Goal: Task Accomplishment & Management: Use online tool/utility

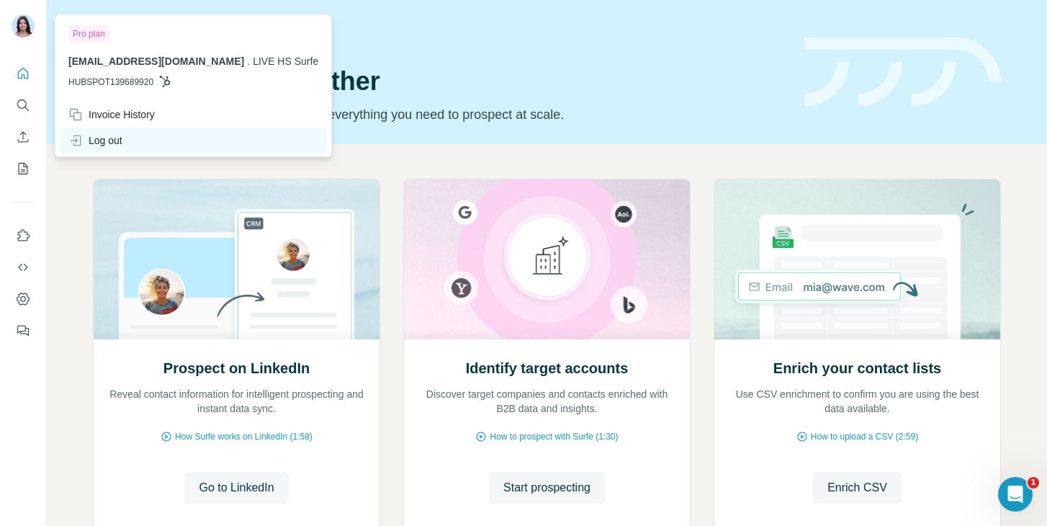
click at [106, 140] on div "Log out" at bounding box center [95, 140] width 54 height 14
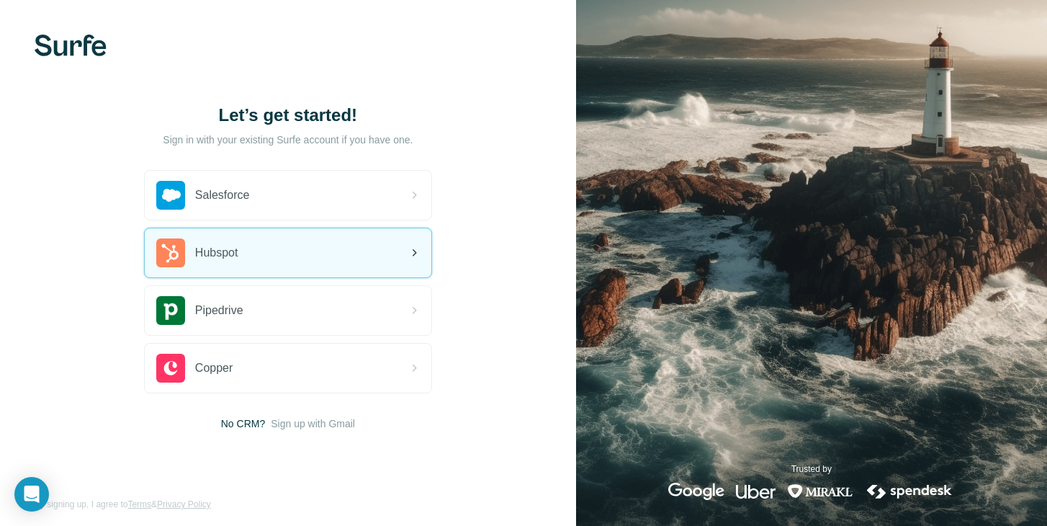
click at [215, 238] on div "Hubspot" at bounding box center [197, 252] width 82 height 29
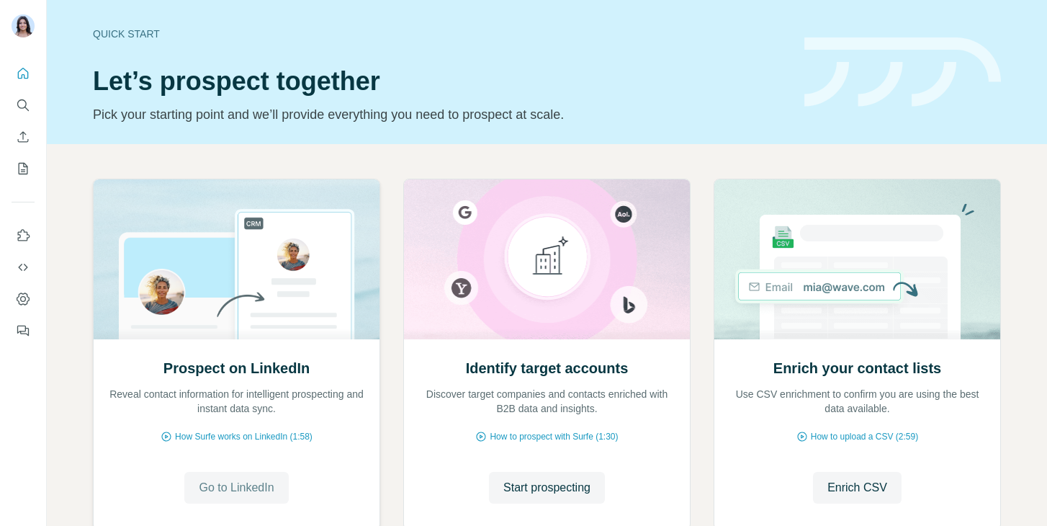
click at [232, 482] on span "Go to LinkedIn" at bounding box center [236, 487] width 75 height 17
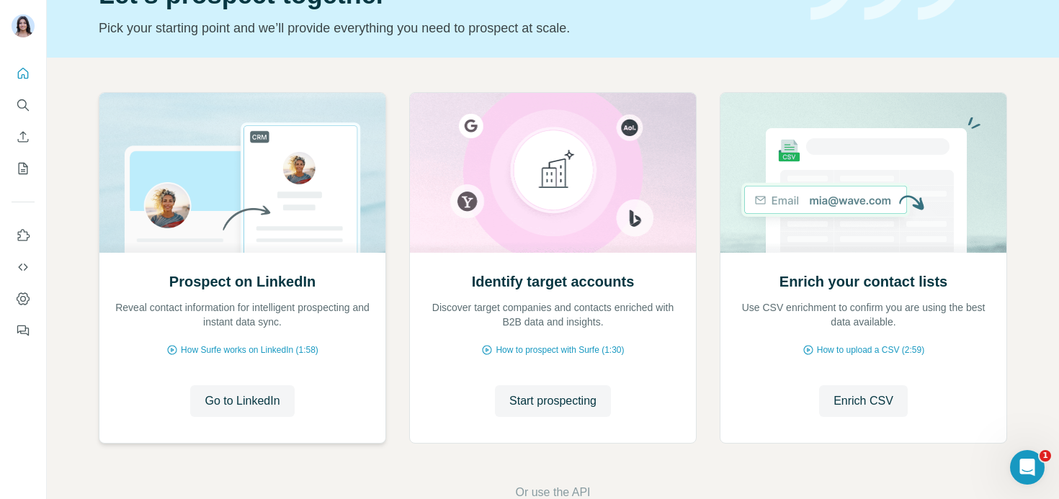
scroll to position [97, 0]
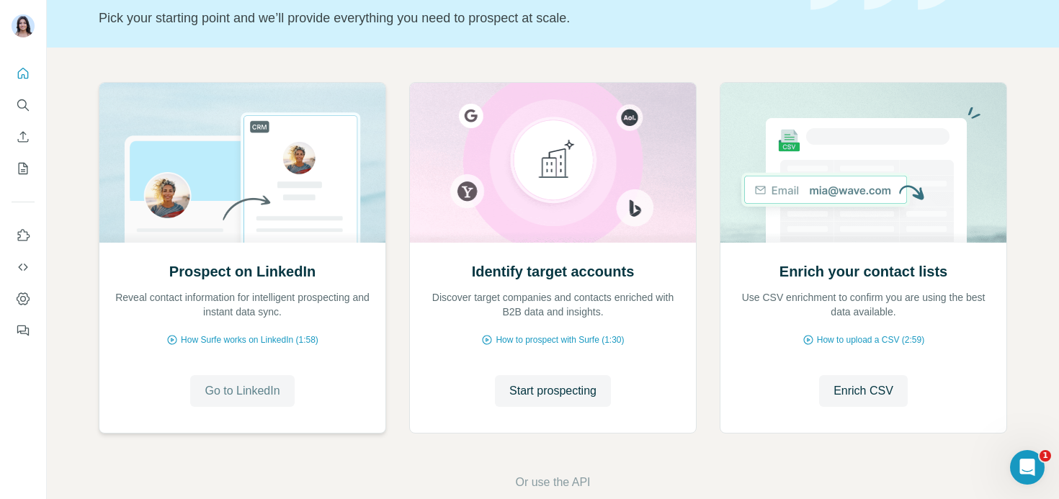
click at [249, 377] on button "Go to LinkedIn" at bounding box center [242, 391] width 104 height 32
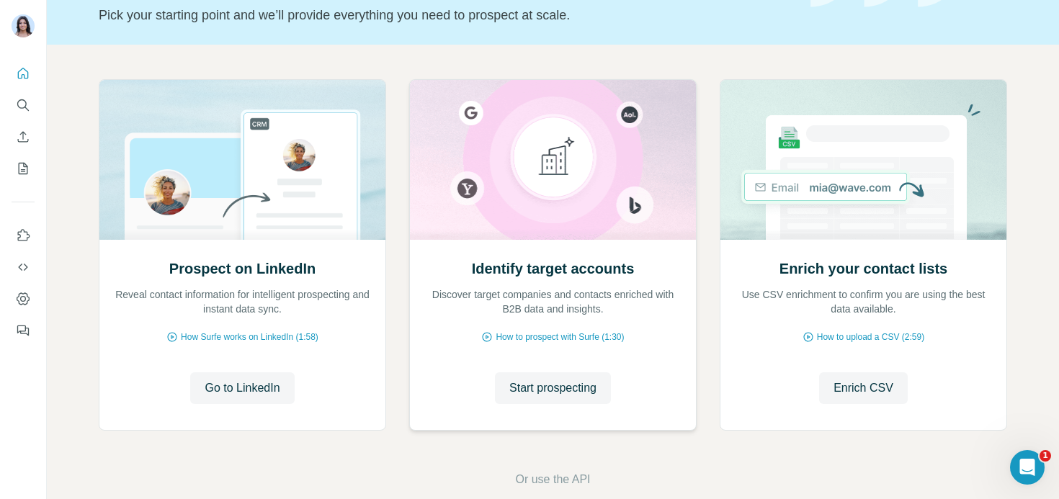
scroll to position [123, 0]
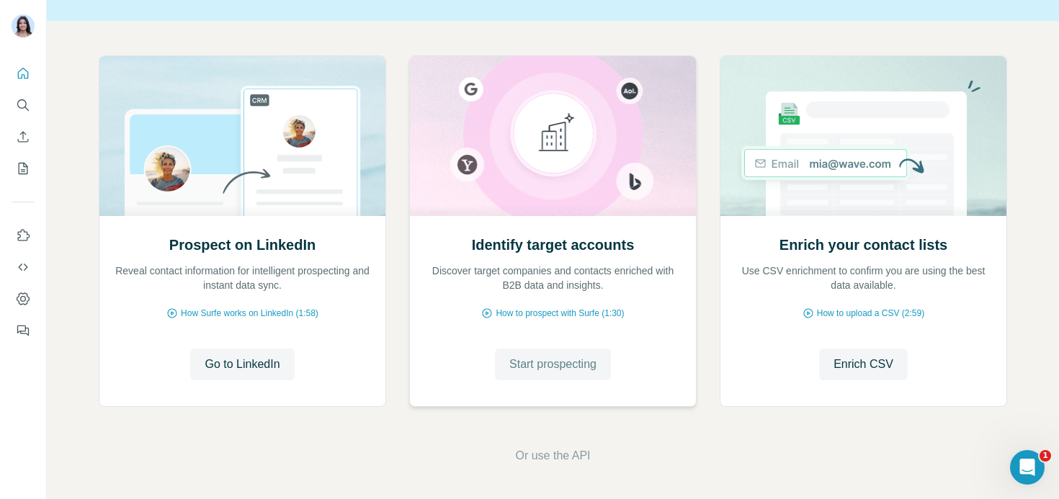
click at [545, 367] on span "Start prospecting" at bounding box center [552, 364] width 87 height 17
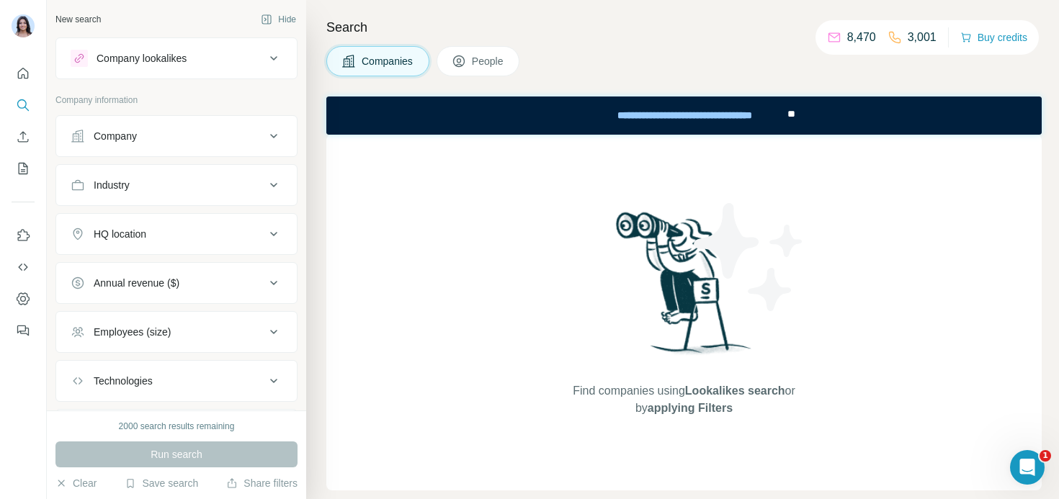
click at [168, 53] on div "Company lookalikes" at bounding box center [142, 58] width 90 height 14
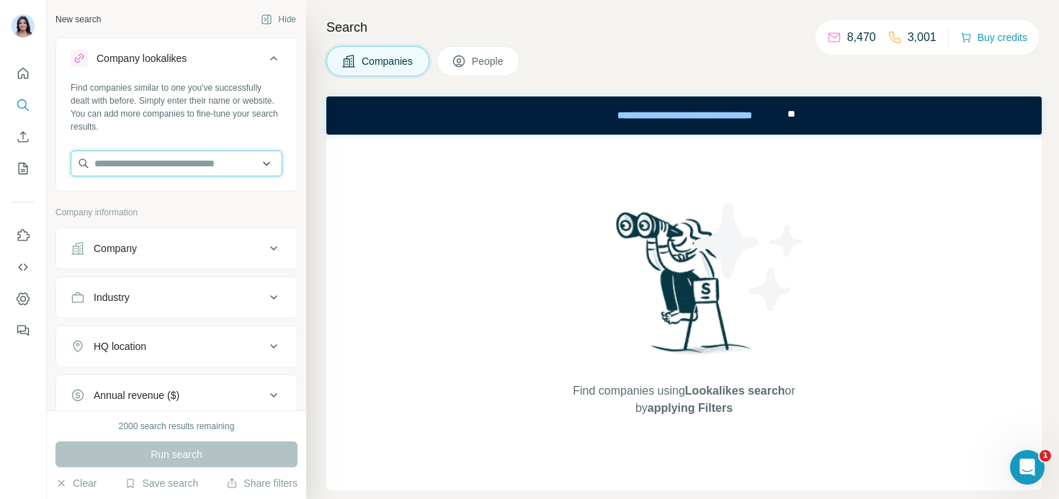
click at [140, 162] on input "text" at bounding box center [177, 164] width 212 height 26
type input "*"
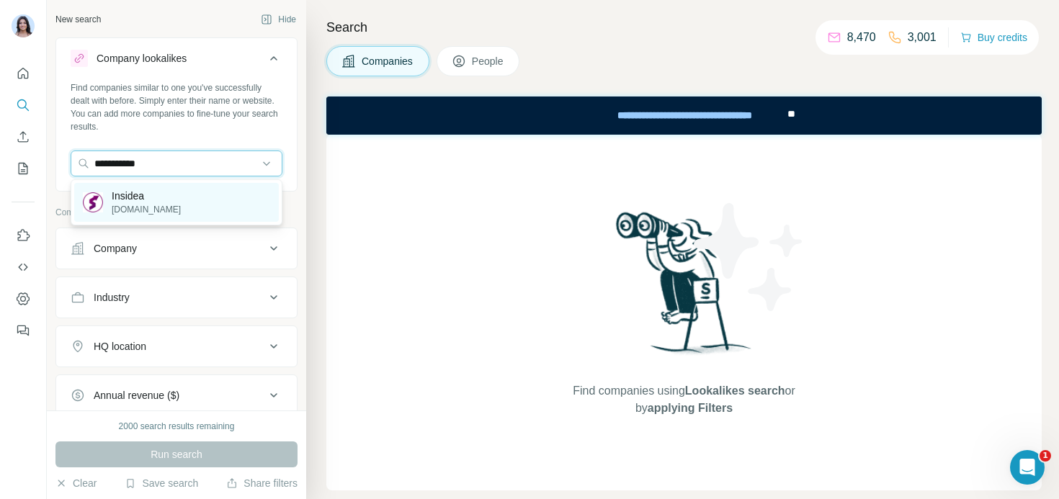
type input "**********"
click at [148, 204] on p "[DOMAIN_NAME]" at bounding box center [146, 209] width 69 height 13
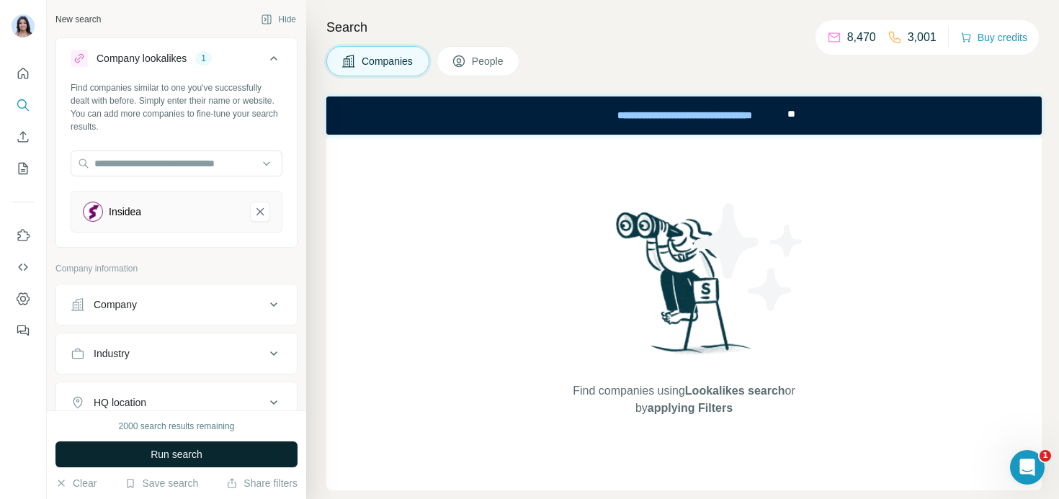
click at [147, 450] on button "Run search" at bounding box center [176, 455] width 242 height 26
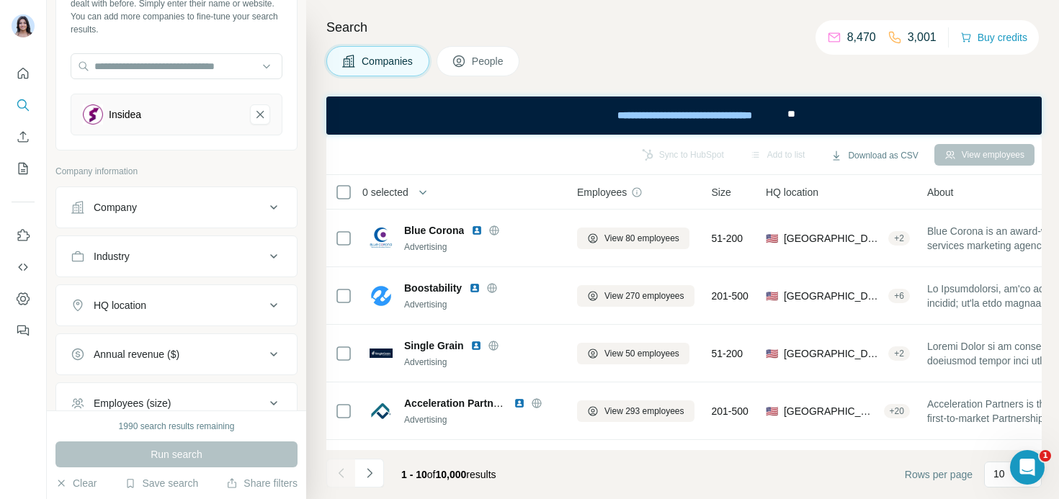
scroll to position [108, 0]
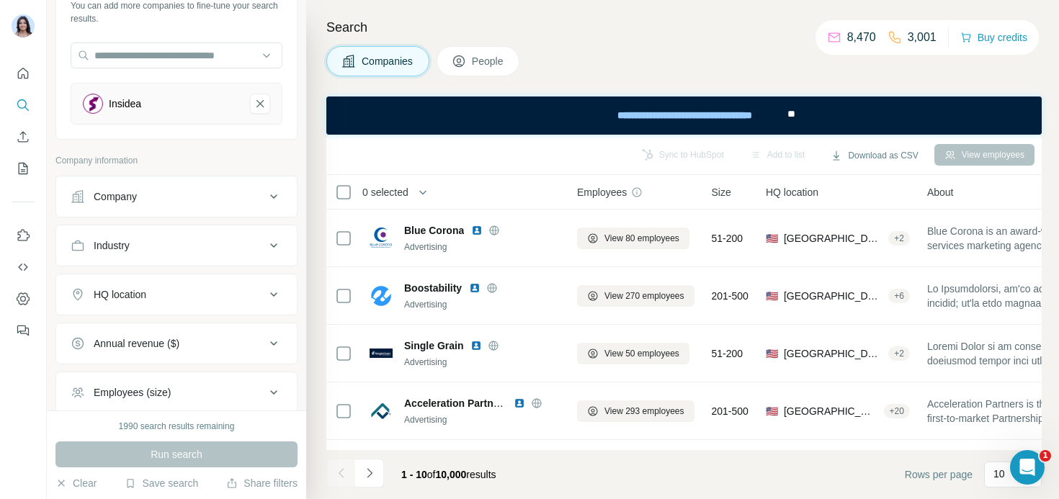
click at [141, 200] on div "Company" at bounding box center [168, 196] width 195 height 14
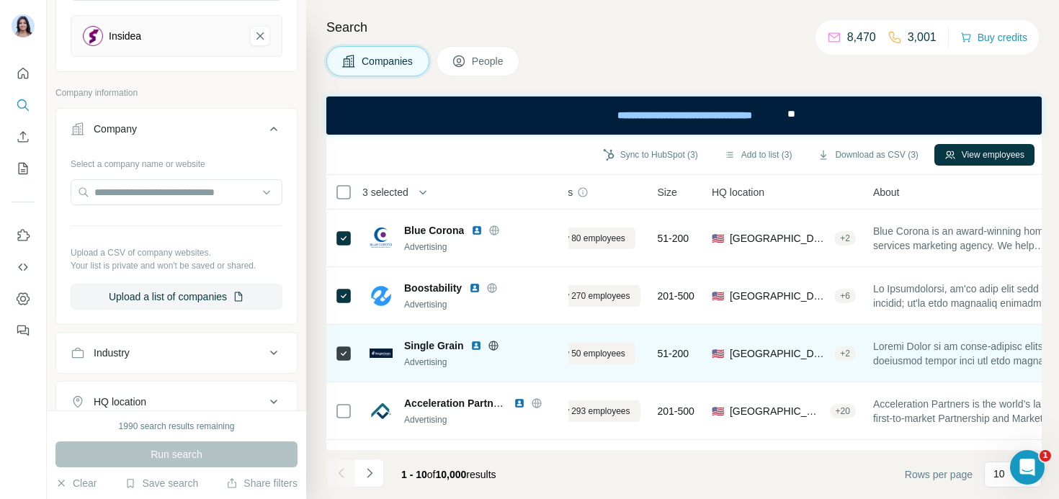
scroll to position [0, 0]
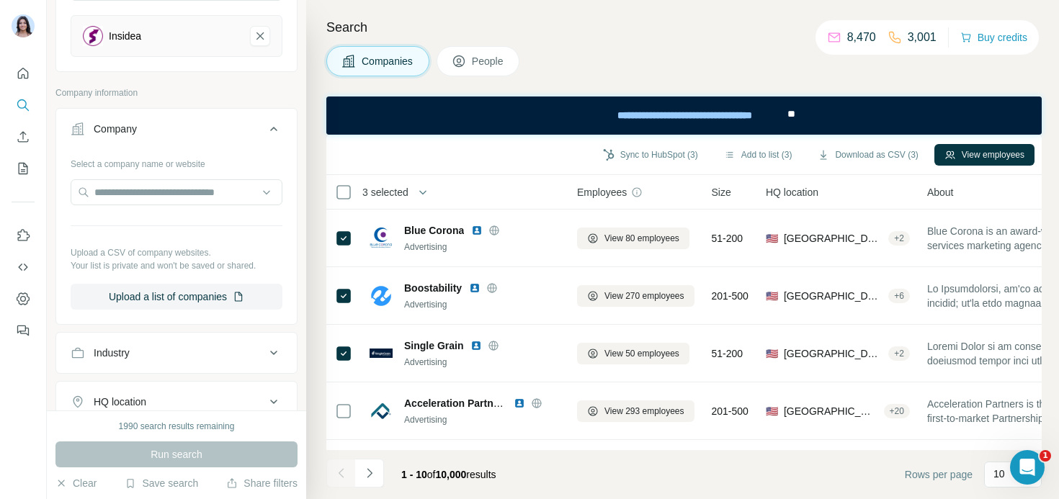
click at [475, 64] on span "People" at bounding box center [488, 61] width 33 height 14
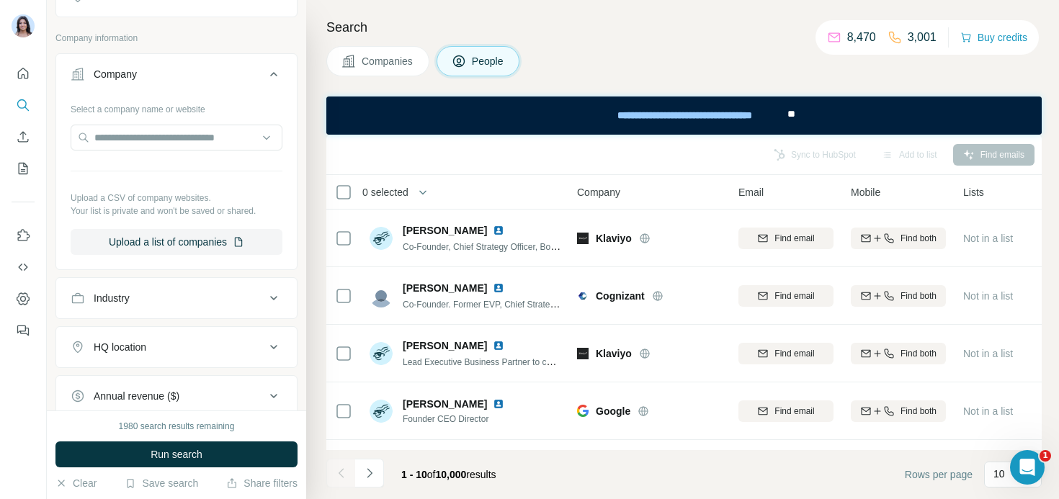
scroll to position [281, 0]
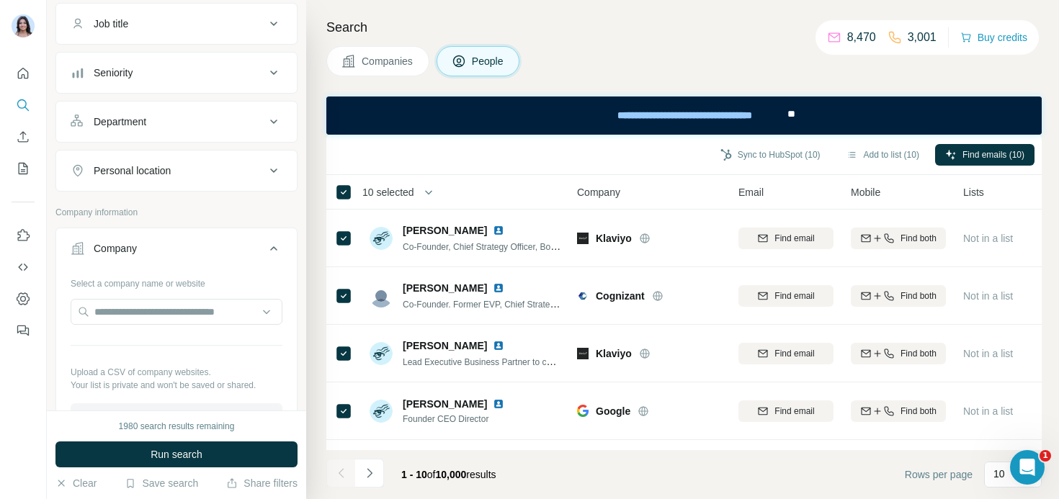
click at [414, 196] on span "10 selected" at bounding box center [388, 192] width 52 height 14
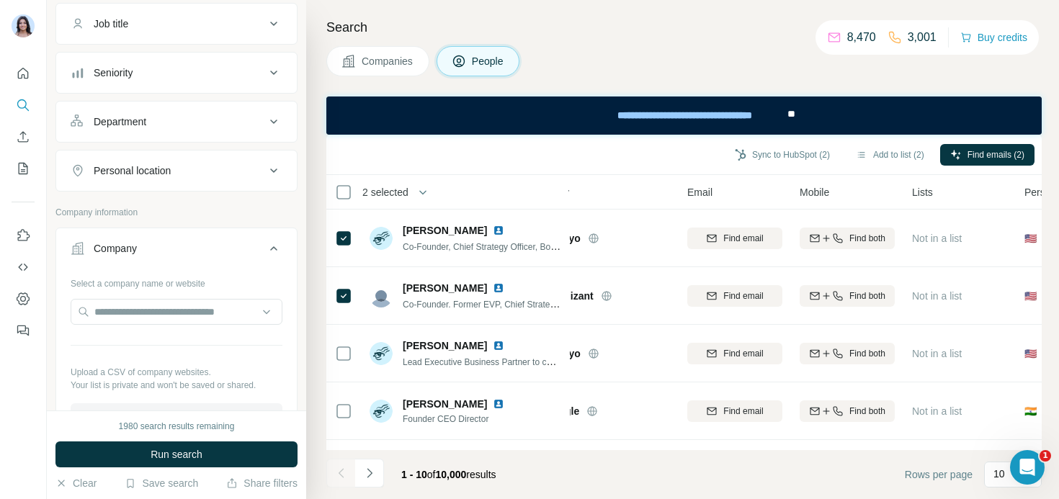
scroll to position [0, 7]
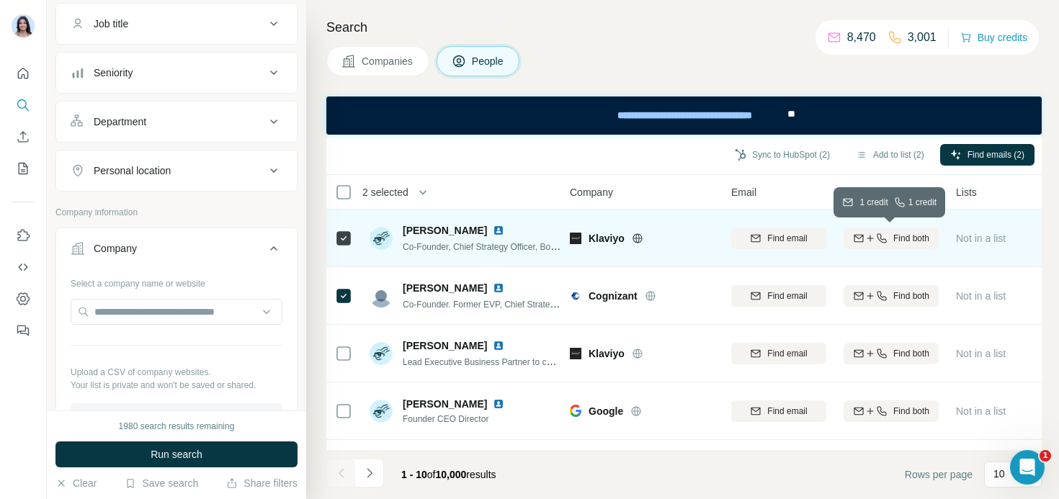
click at [868, 241] on icon "button" at bounding box center [870, 239] width 12 height 12
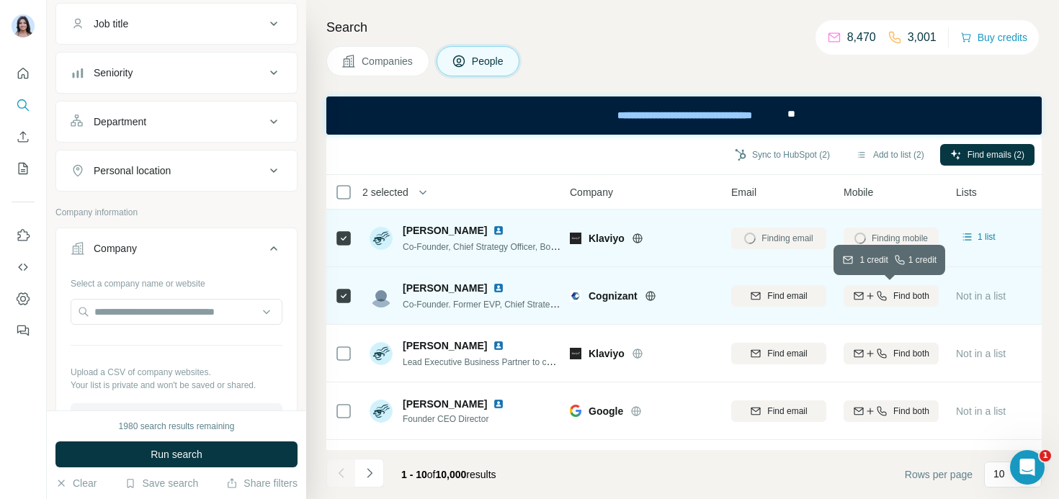
click at [854, 294] on icon "button" at bounding box center [858, 295] width 9 height 7
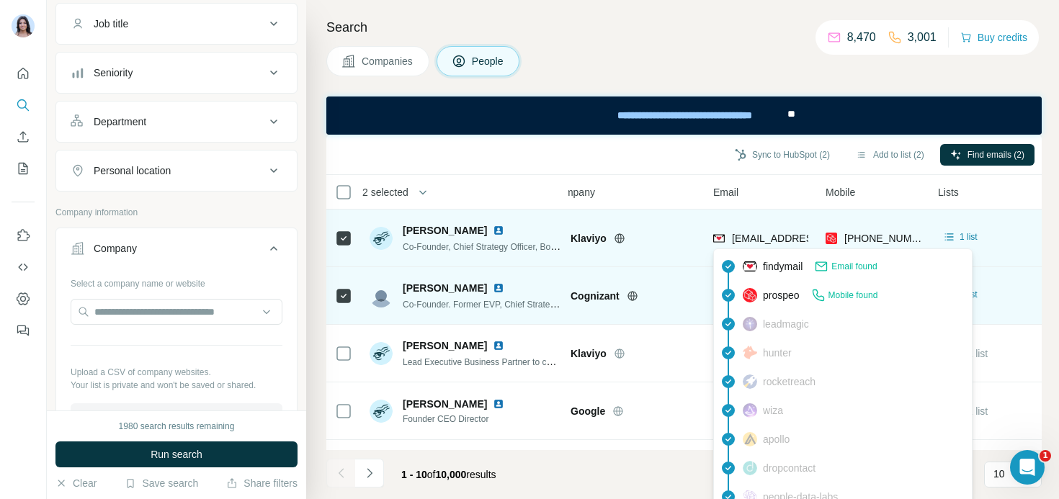
scroll to position [0, 0]
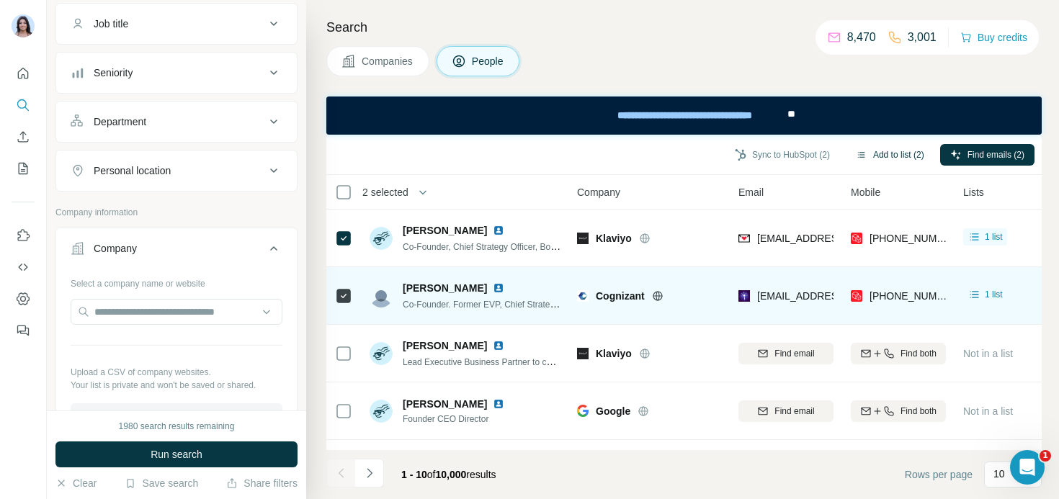
click at [893, 156] on button "Add to list (2)" at bounding box center [890, 155] width 89 height 22
click at [894, 156] on button "Add to list (2)" at bounding box center [890, 155] width 89 height 22
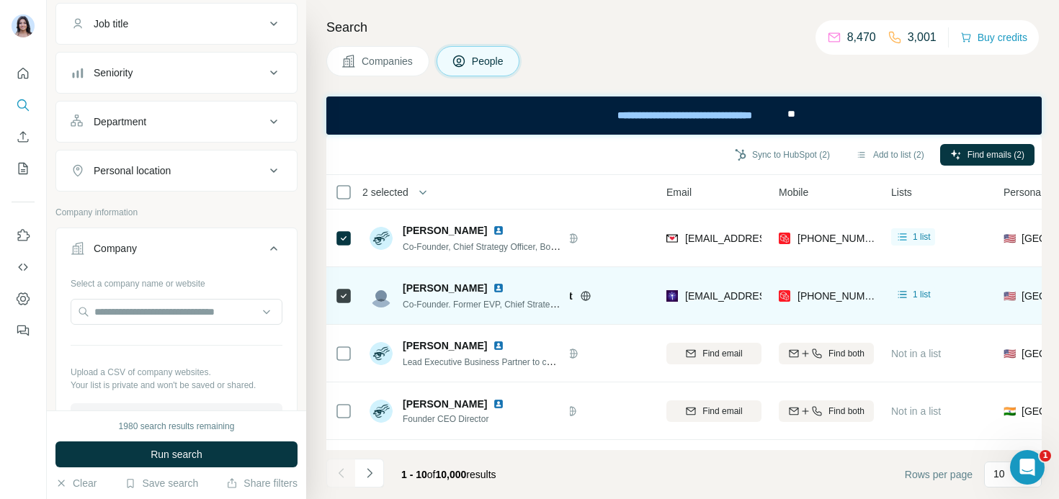
scroll to position [0, 100]
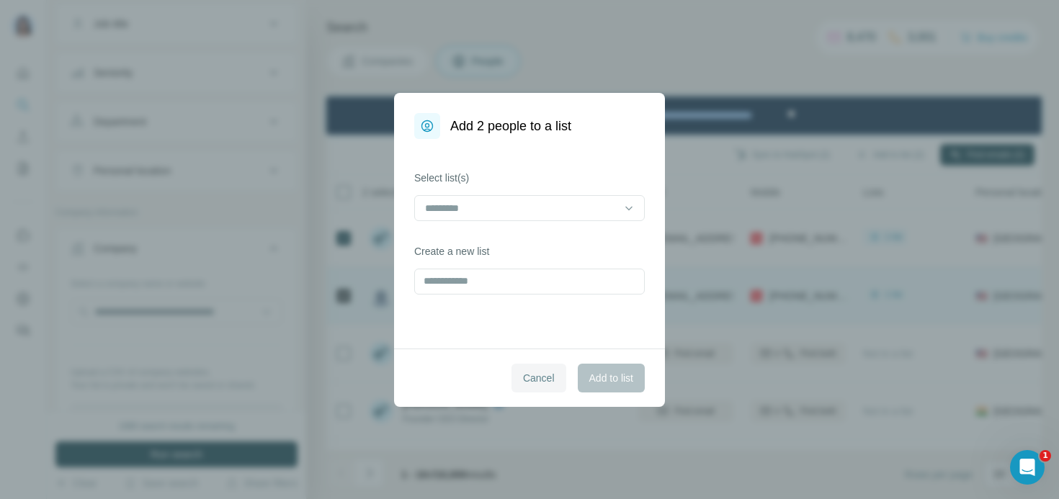
click at [542, 372] on span "Cancel" at bounding box center [539, 378] width 32 height 14
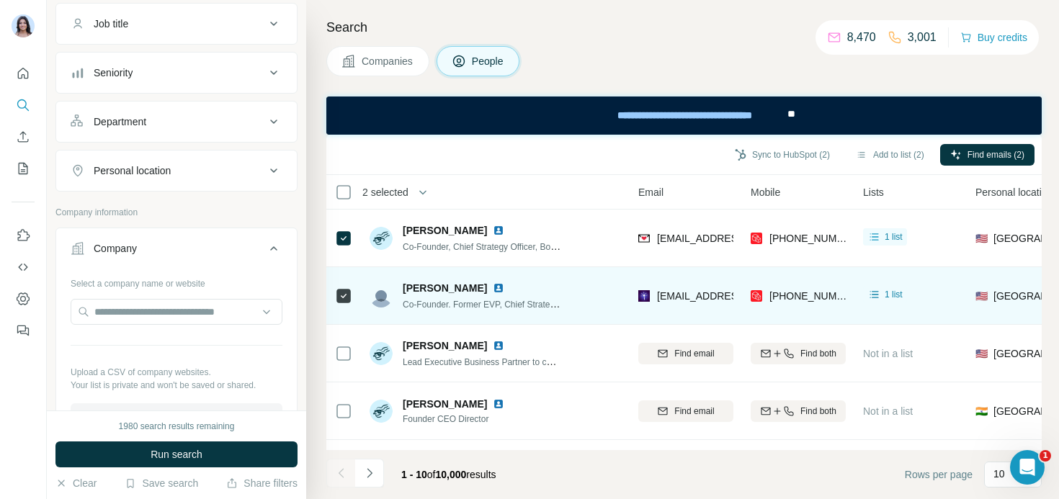
scroll to position [410, 0]
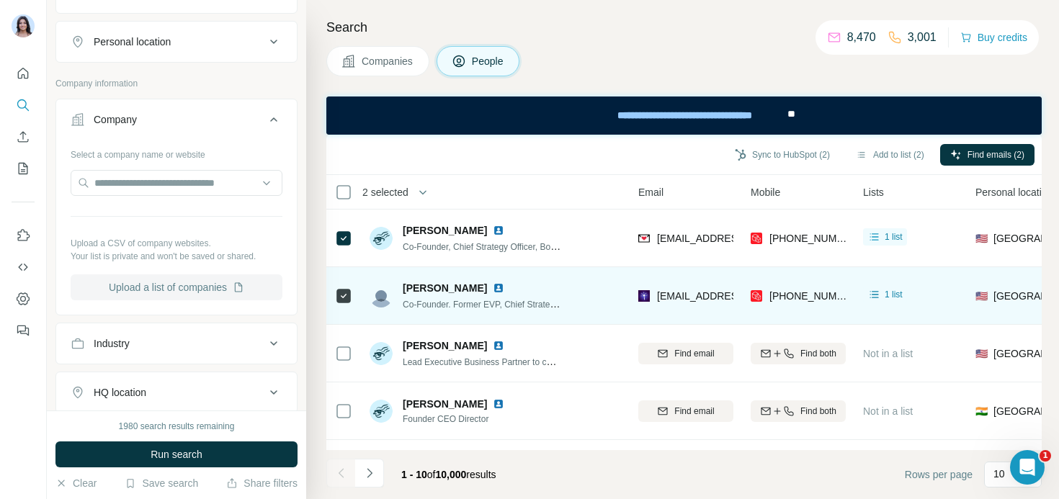
click at [171, 290] on button "Upload a list of companies" at bounding box center [177, 287] width 212 height 26
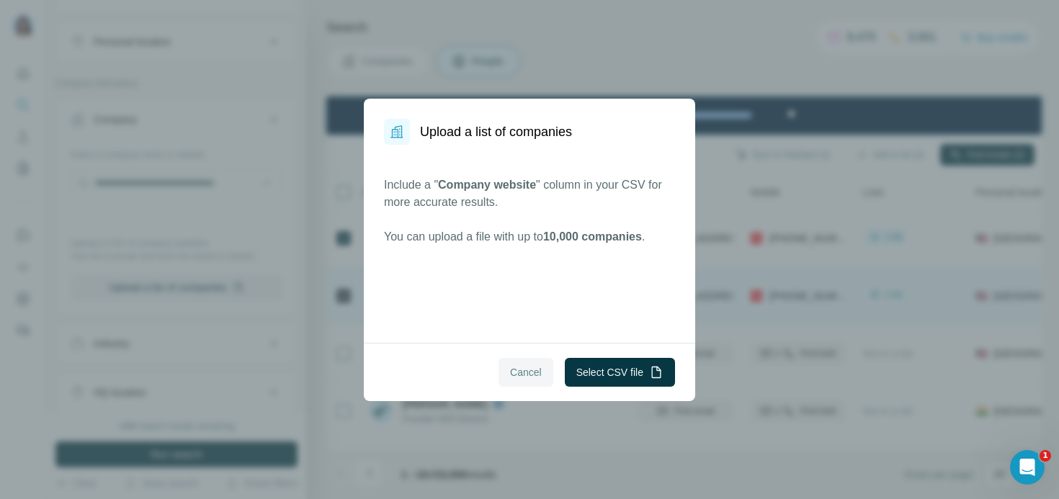
click at [522, 367] on span "Cancel" at bounding box center [526, 372] width 32 height 14
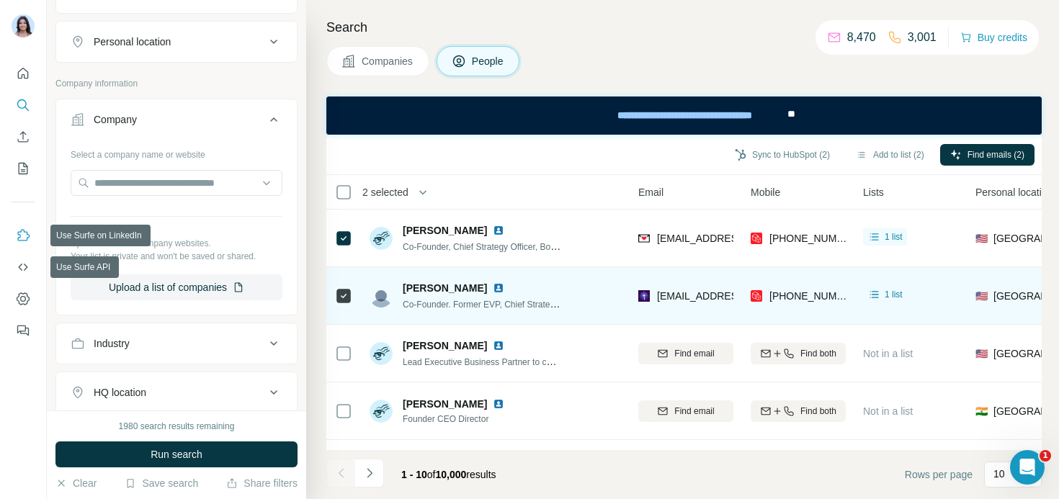
click at [24, 239] on icon "Use Surfe on LinkedIn" at bounding box center [23, 235] width 14 height 14
click at [24, 269] on icon "Use Surfe API" at bounding box center [22, 267] width 9 height 7
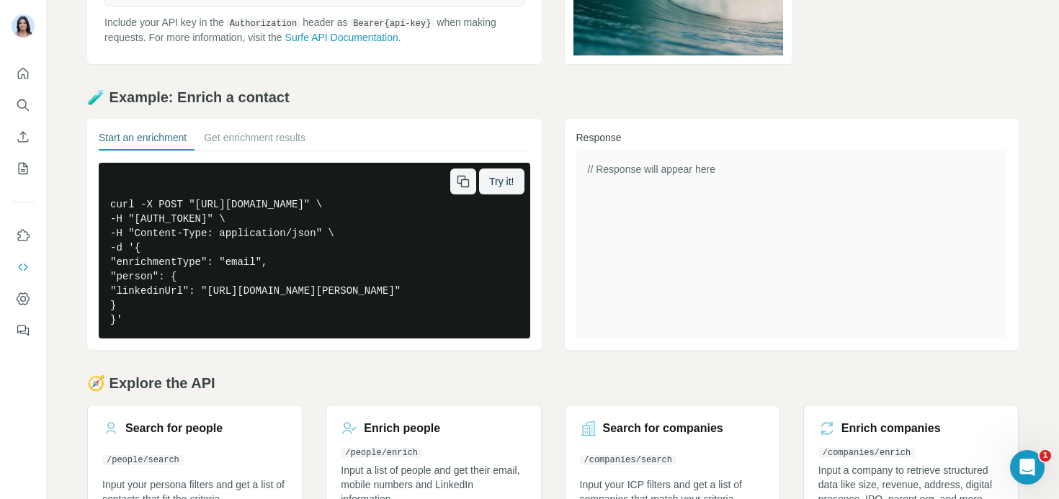
scroll to position [256, 0]
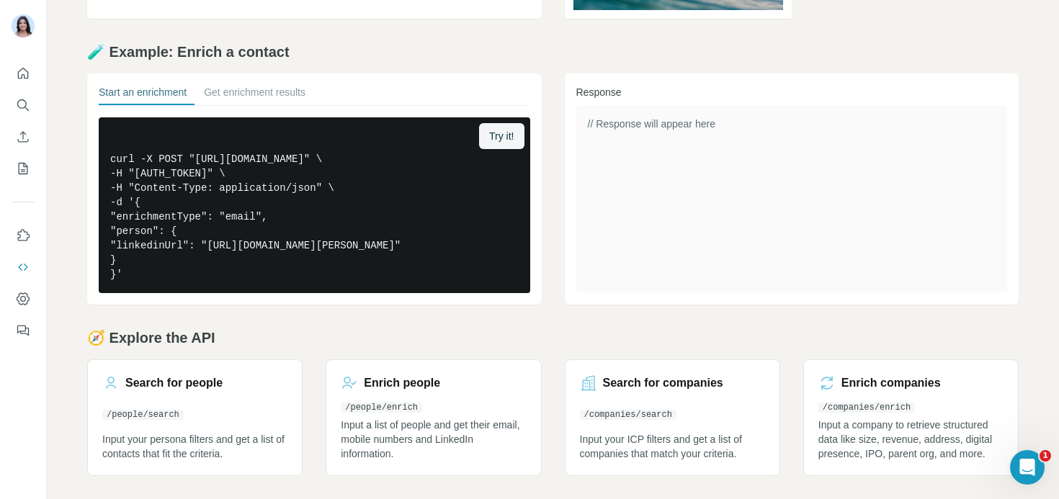
click at [481, 343] on h2 "🧭 Explore the API" at bounding box center [552, 338] width 931 height 20
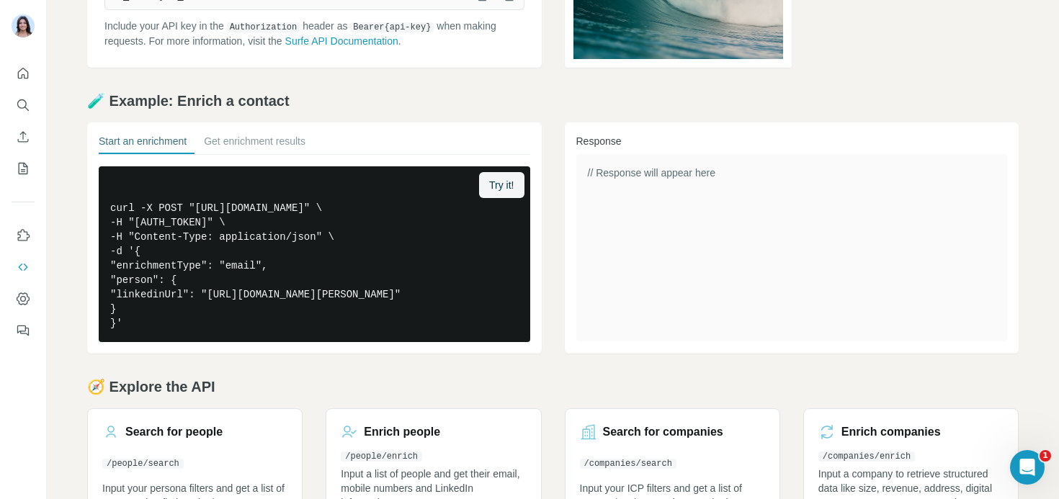
scroll to position [151, 0]
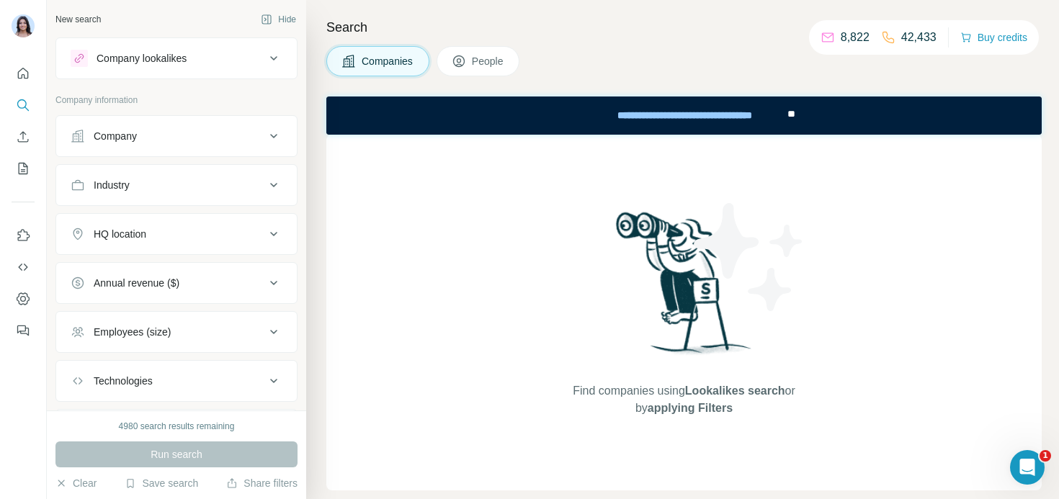
click at [121, 147] on button "Company" at bounding box center [176, 136] width 241 height 35
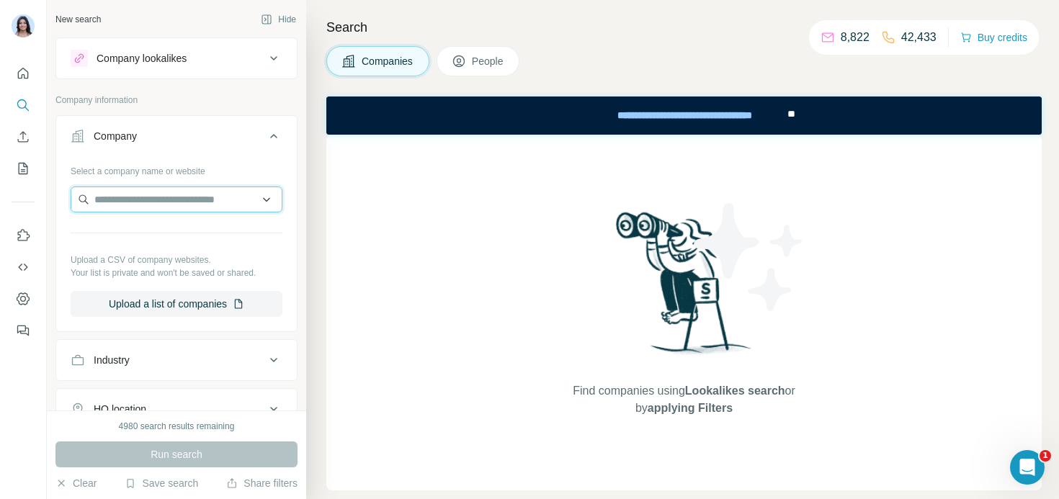
click at [131, 197] on input "text" at bounding box center [177, 200] width 212 height 26
